Goal: Information Seeking & Learning: Learn about a topic

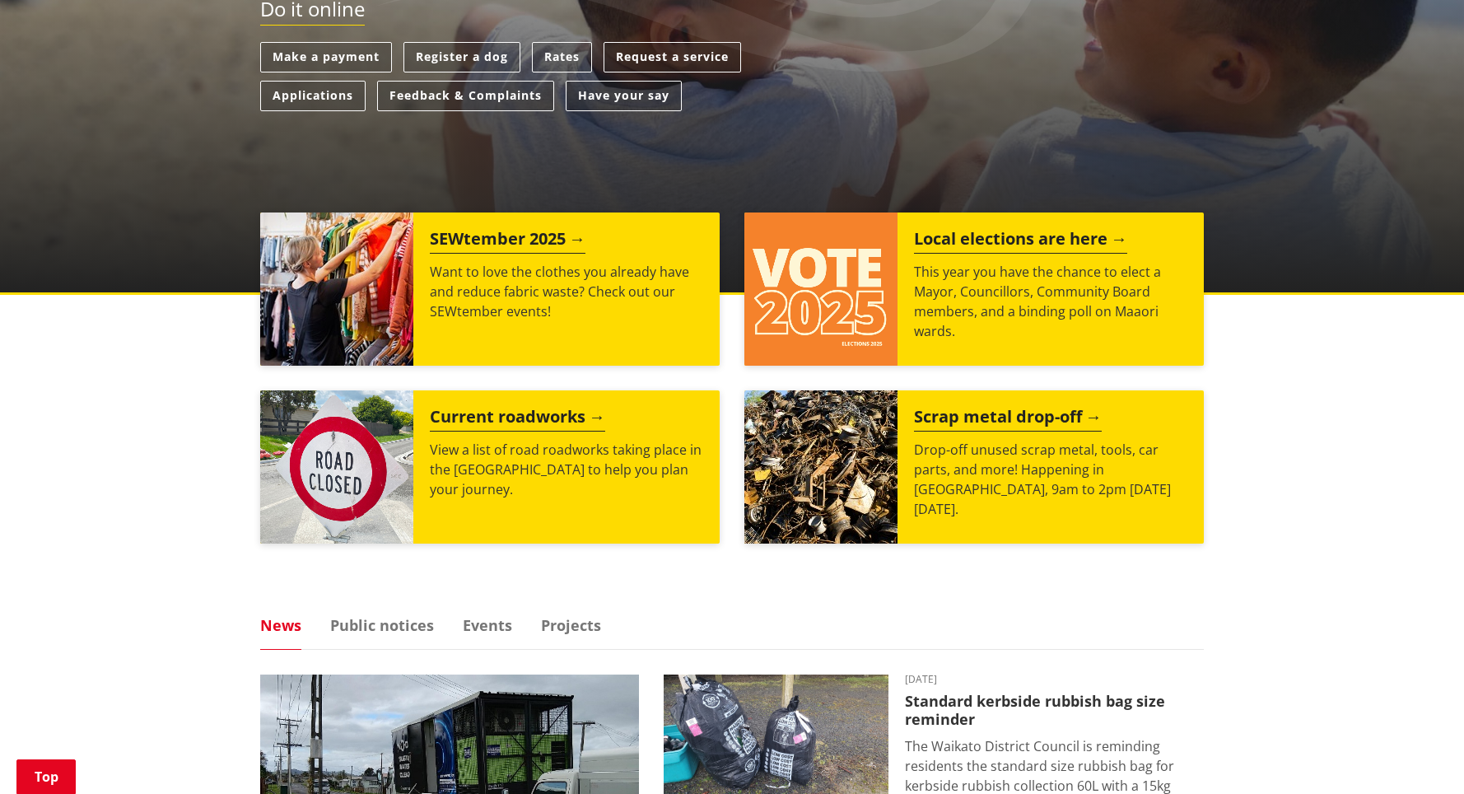
scroll to position [468, 0]
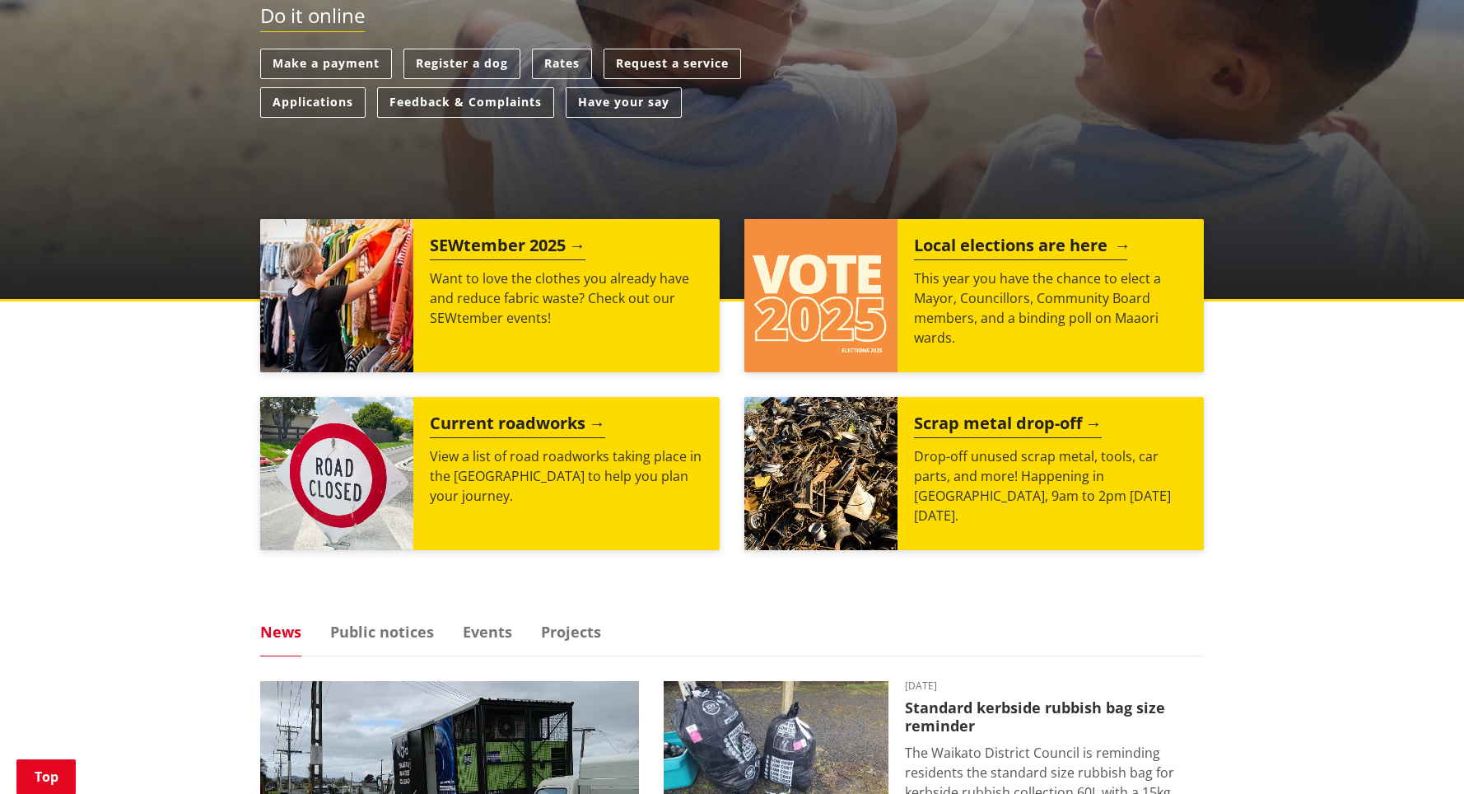
click at [977, 292] on p "This year you have the chance to elect a Mayor, Councillors, Community Board me…" at bounding box center [1050, 307] width 273 height 79
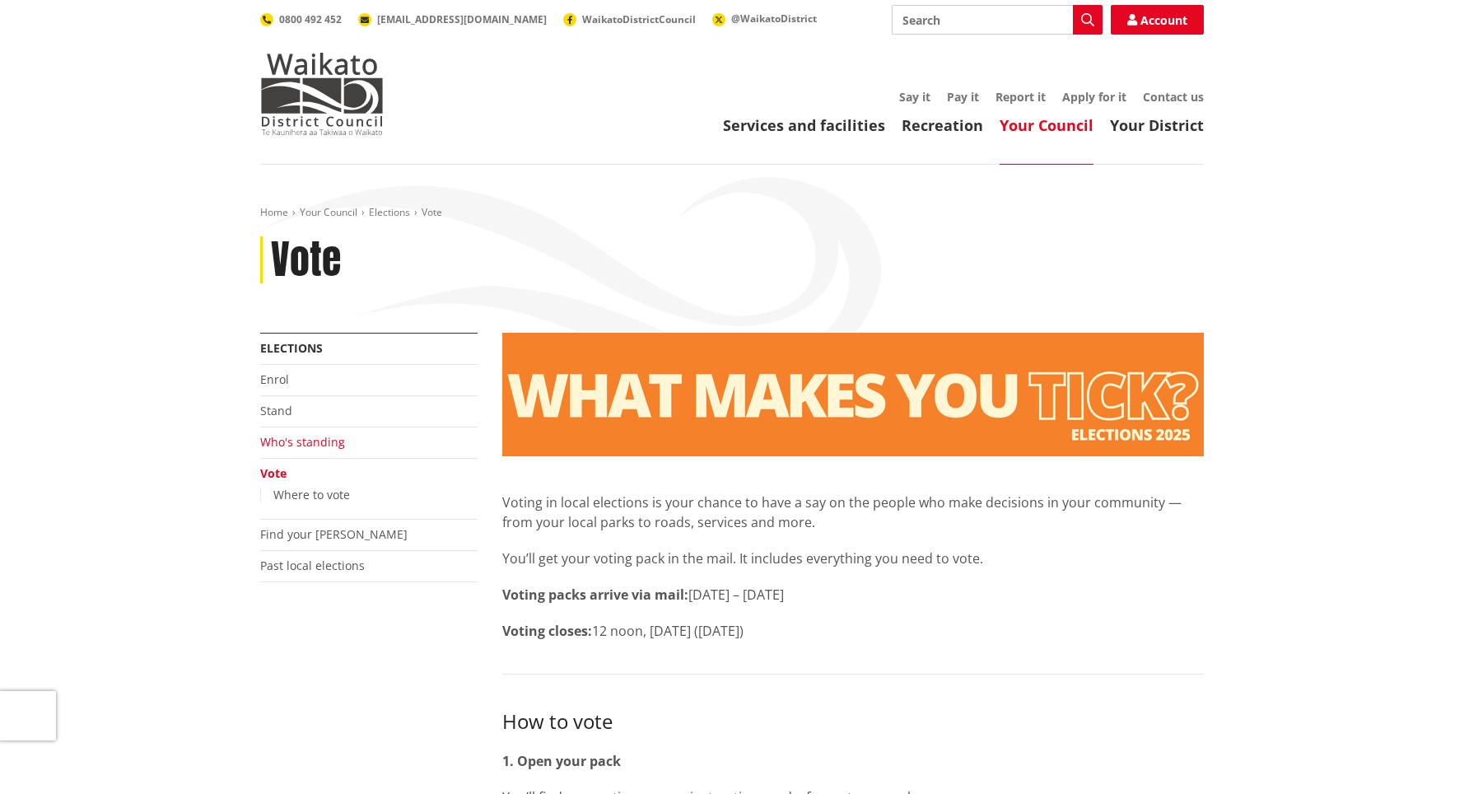
click at [311, 445] on link "Who's standing" at bounding box center [302, 442] width 85 height 16
click at [300, 441] on link "Who's standing" at bounding box center [302, 442] width 85 height 16
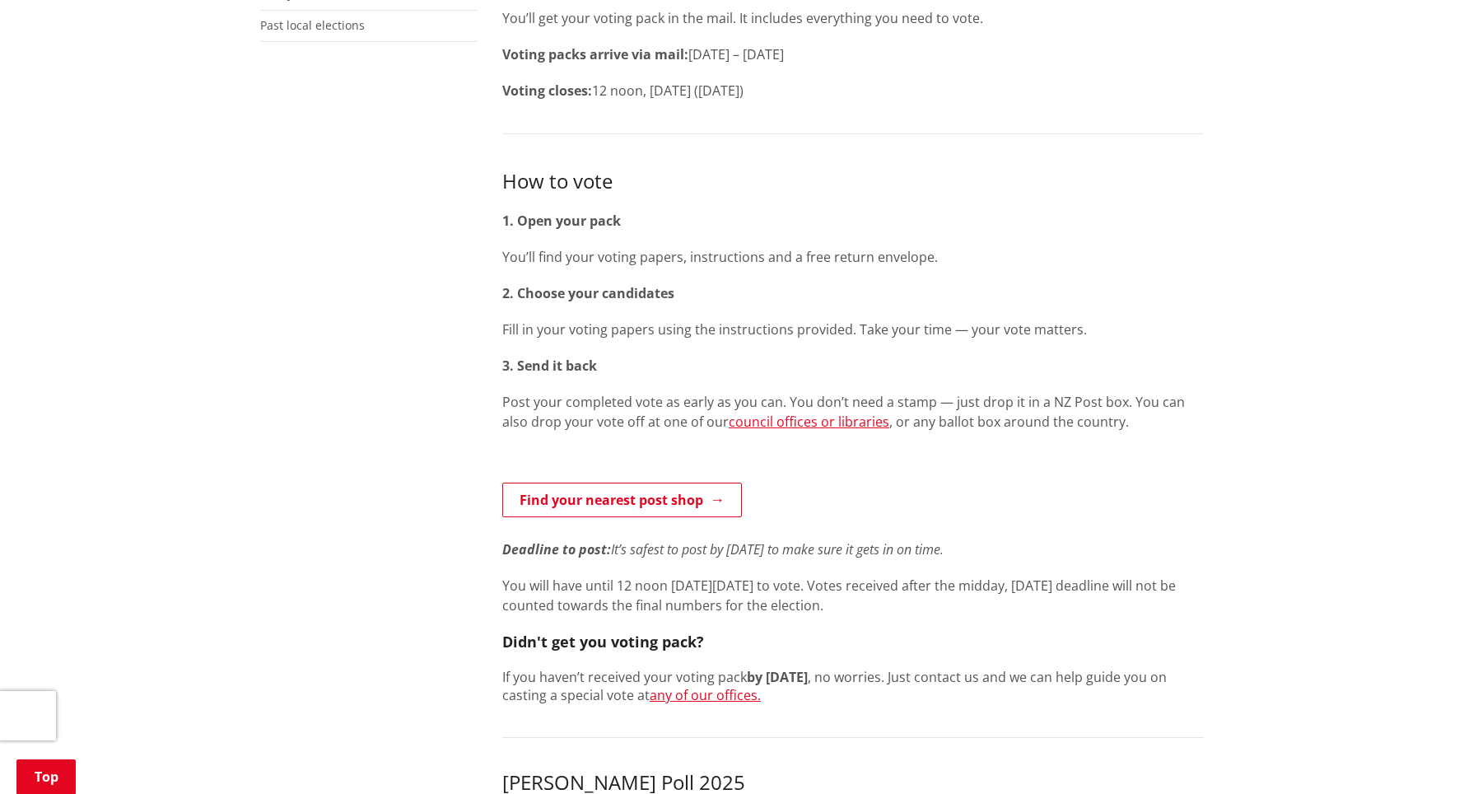
scroll to position [589, 0]
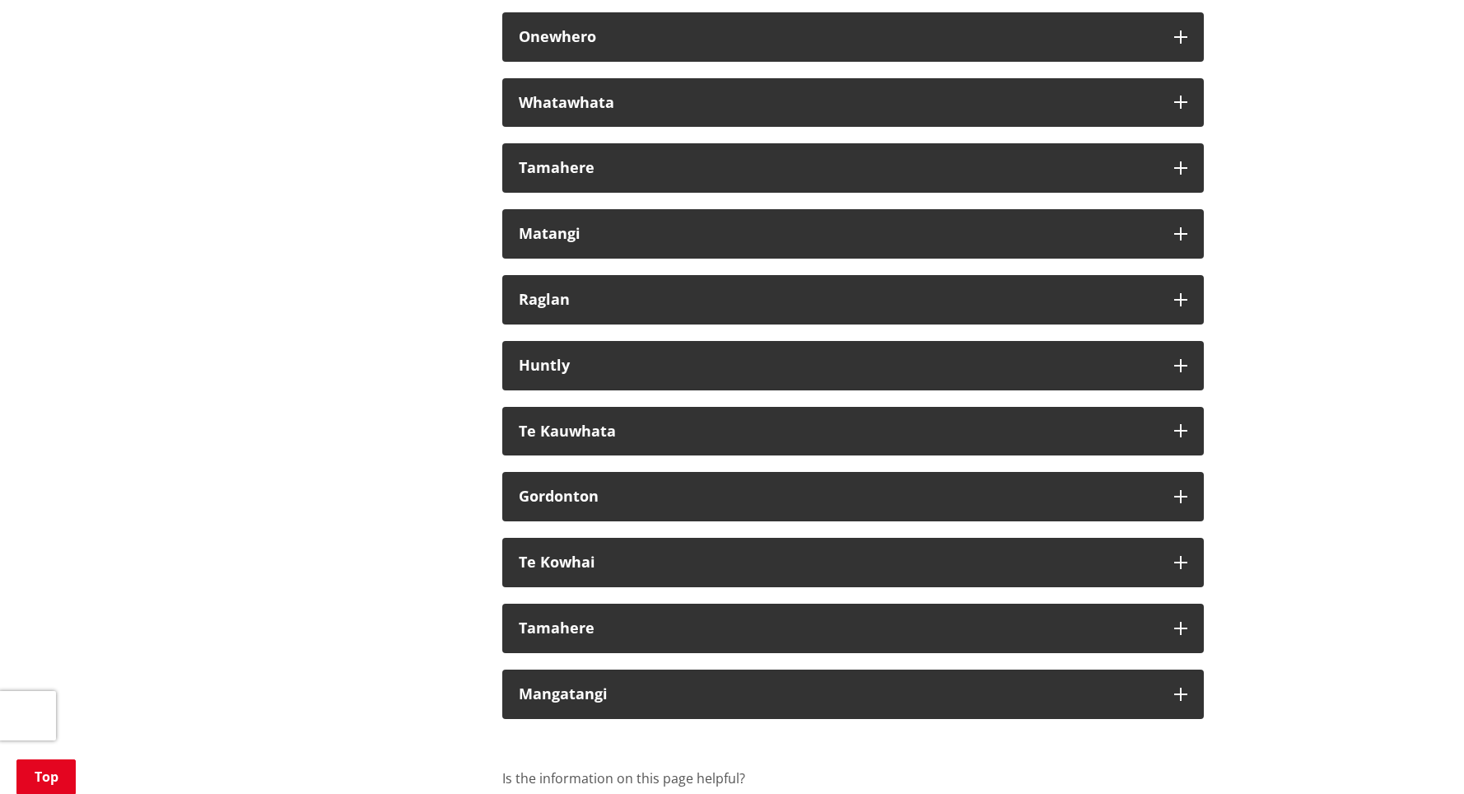
scroll to position [9651, 0]
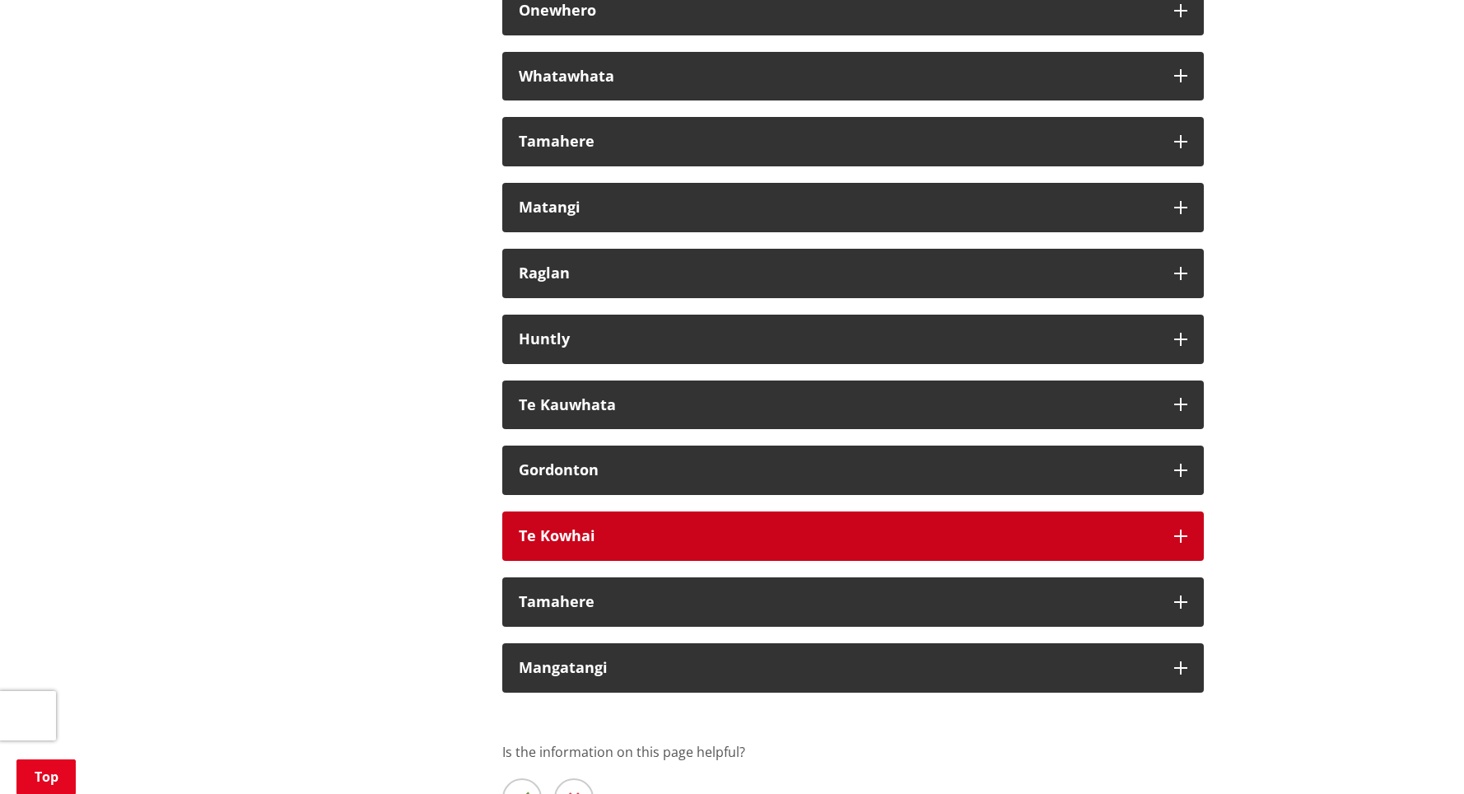
click at [1178, 543] on icon "button" at bounding box center [1180, 535] width 13 height 13
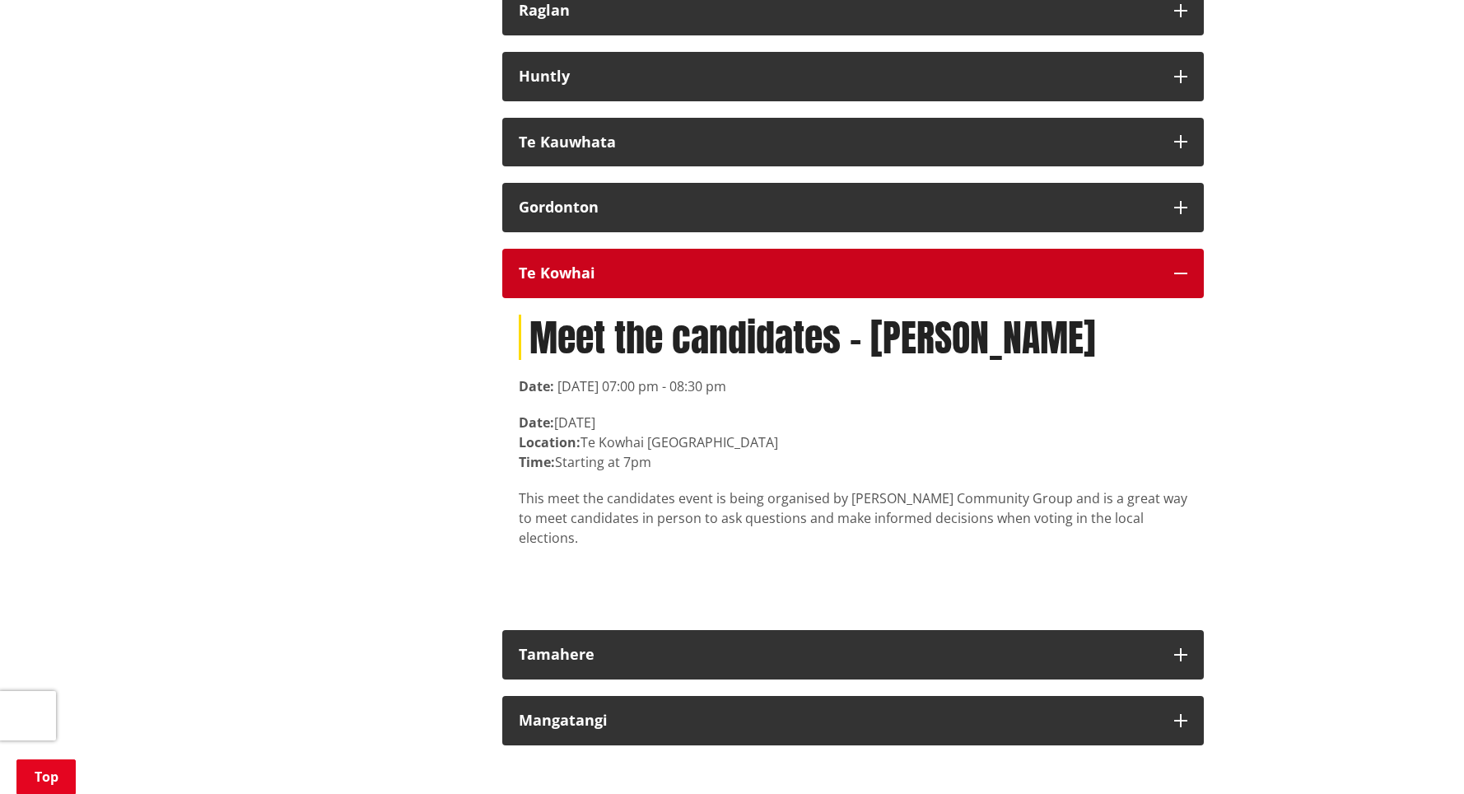
scroll to position [9914, 0]
